Goal: Check status

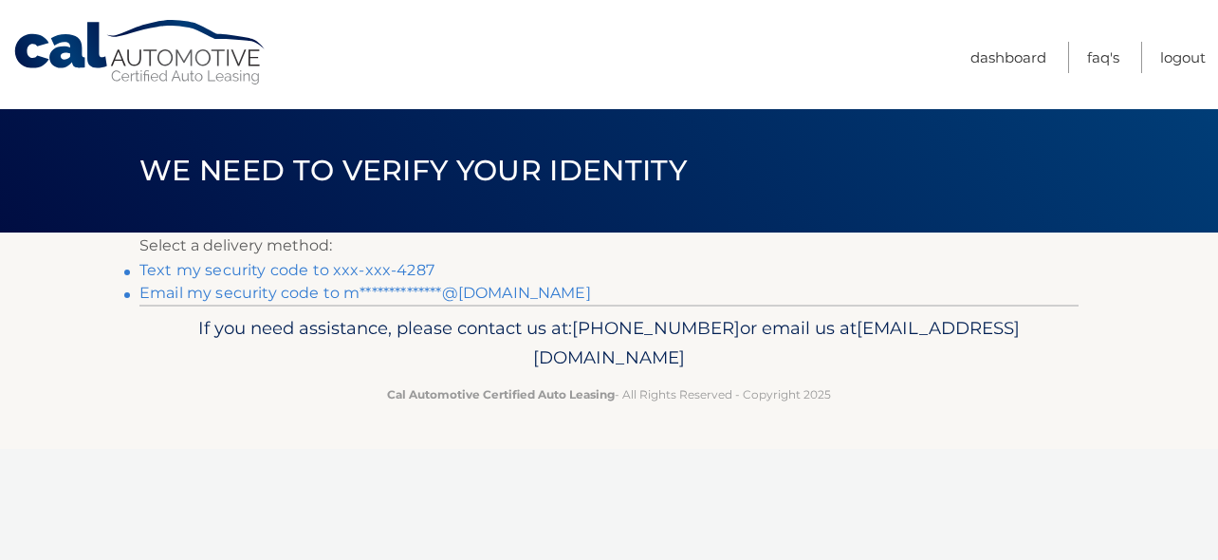
click at [388, 262] on link "Text my security code to xxx-xxx-4287" at bounding box center [286, 270] width 295 height 18
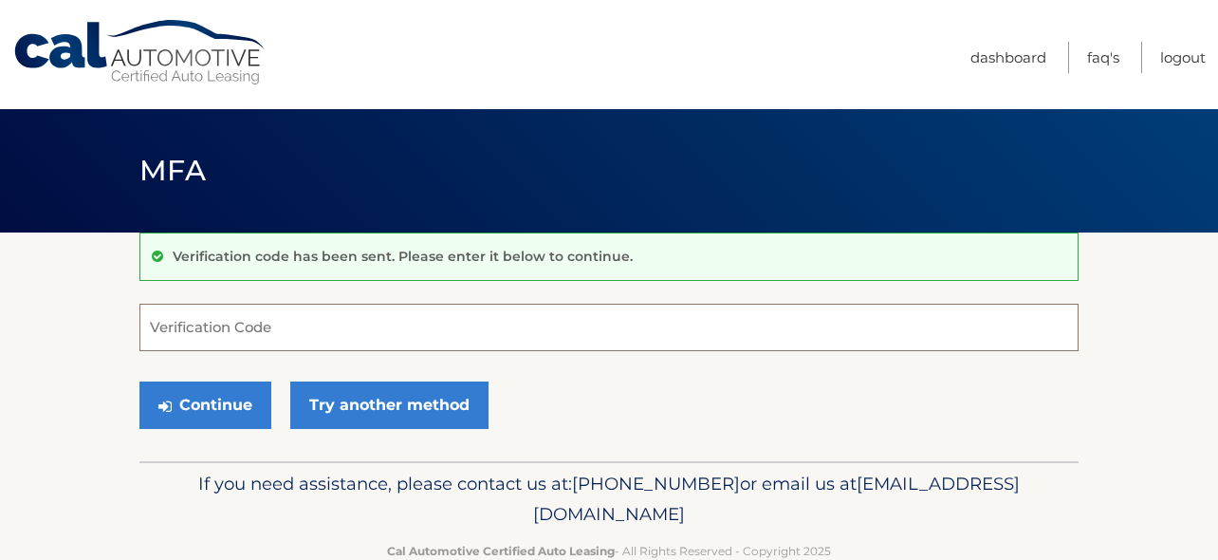
click at [328, 330] on input "Verification Code" at bounding box center [608, 327] width 939 height 47
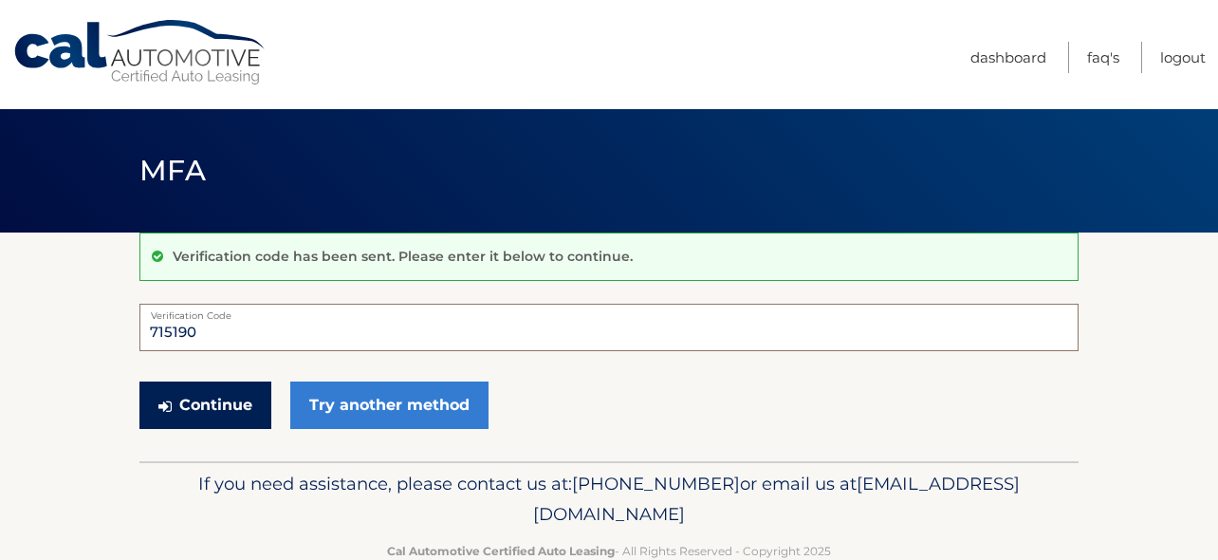
type input "715190"
click at [199, 405] on button "Continue" at bounding box center [205, 404] width 132 height 47
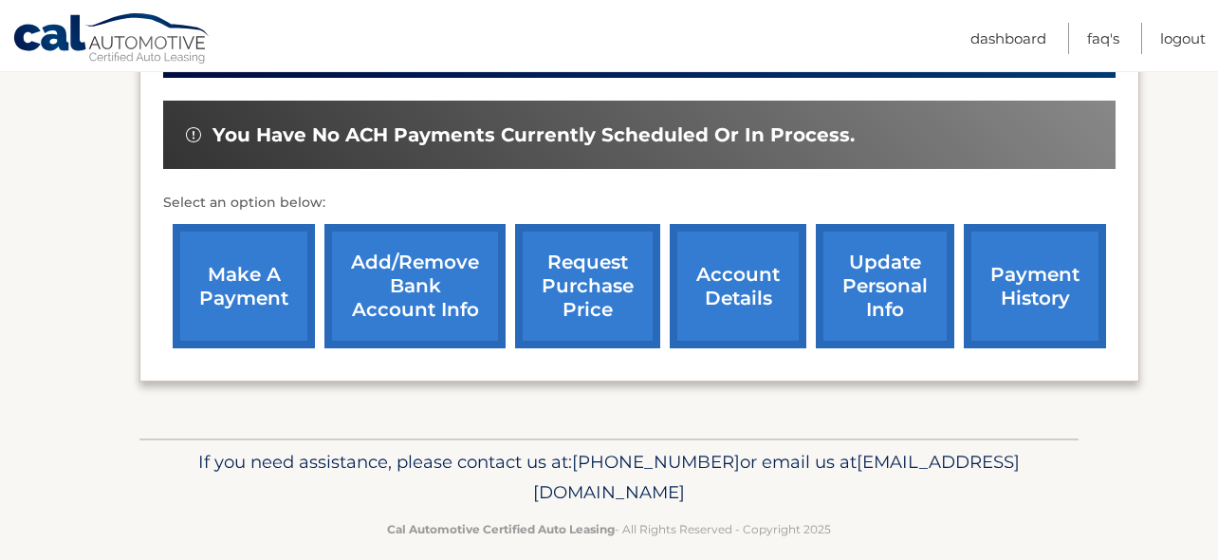
scroll to position [555, 0]
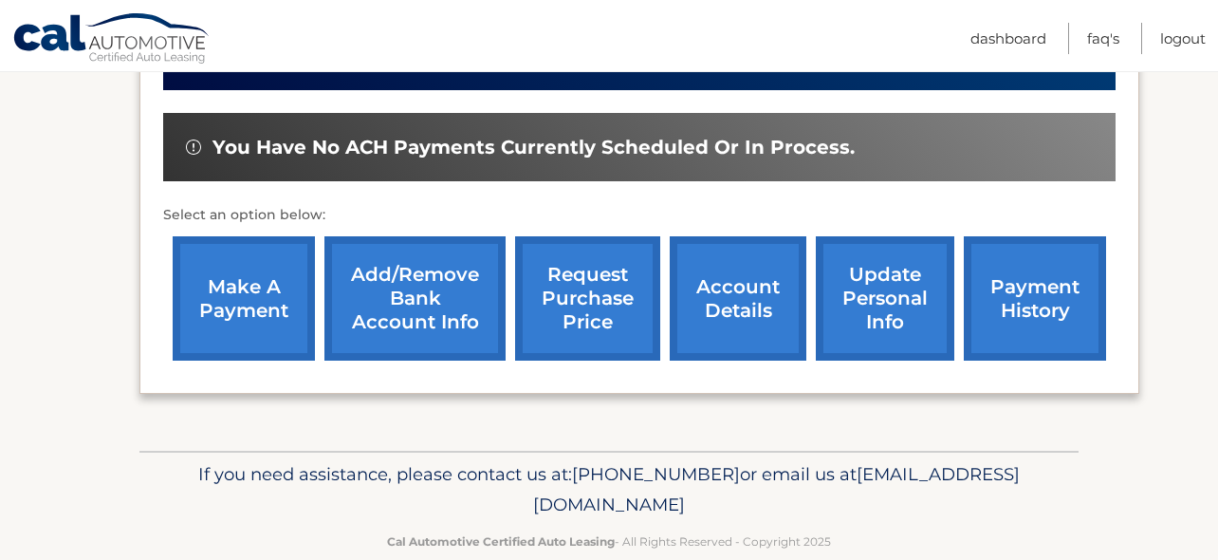
click at [1037, 295] on link "payment history" at bounding box center [1035, 298] width 142 height 124
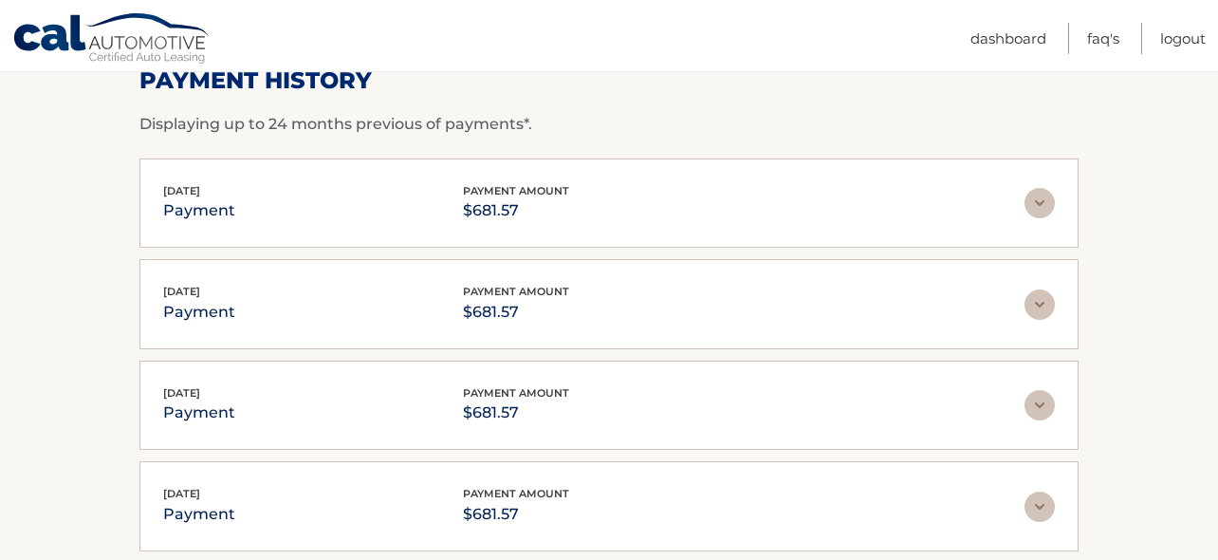
scroll to position [299, 0]
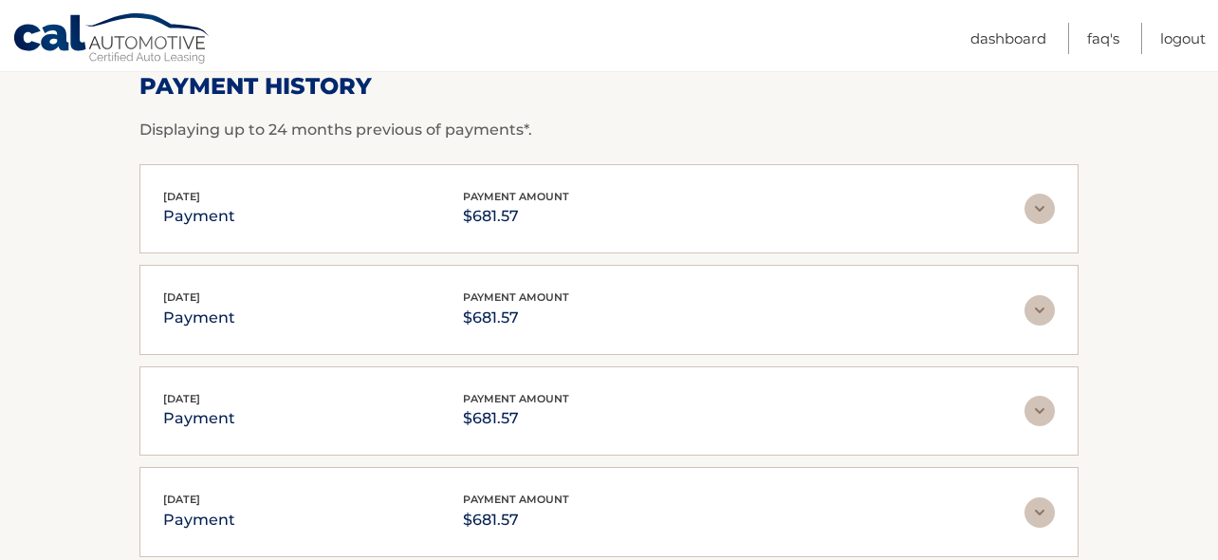
click at [1041, 207] on img at bounding box center [1039, 208] width 30 height 30
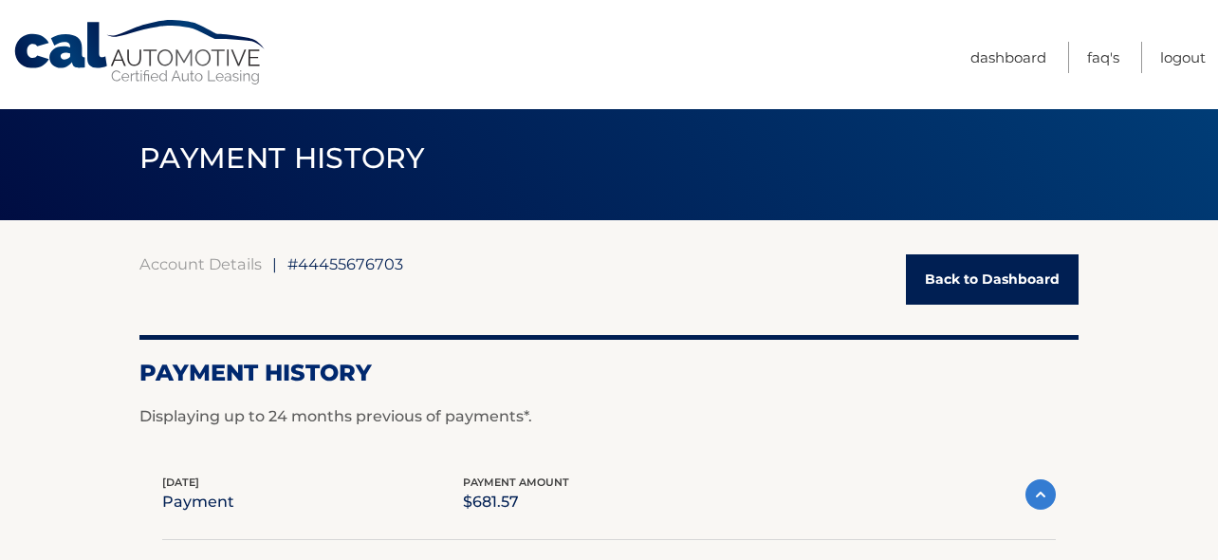
scroll to position [0, 0]
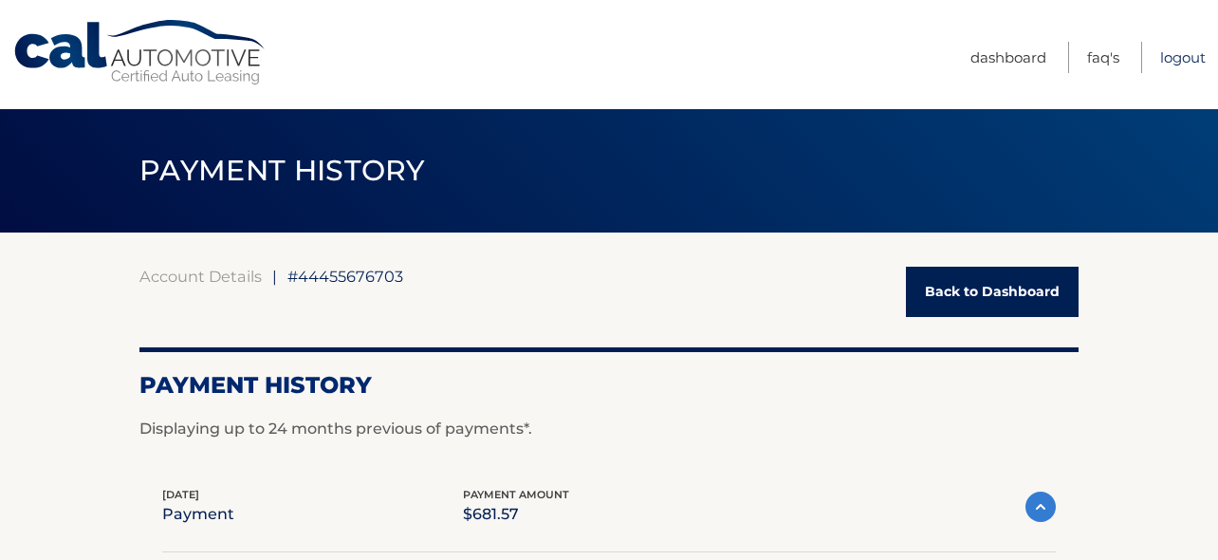
click at [1178, 57] on link "Logout" at bounding box center [1183, 57] width 46 height 31
